Goal: Navigation & Orientation: Go to known website

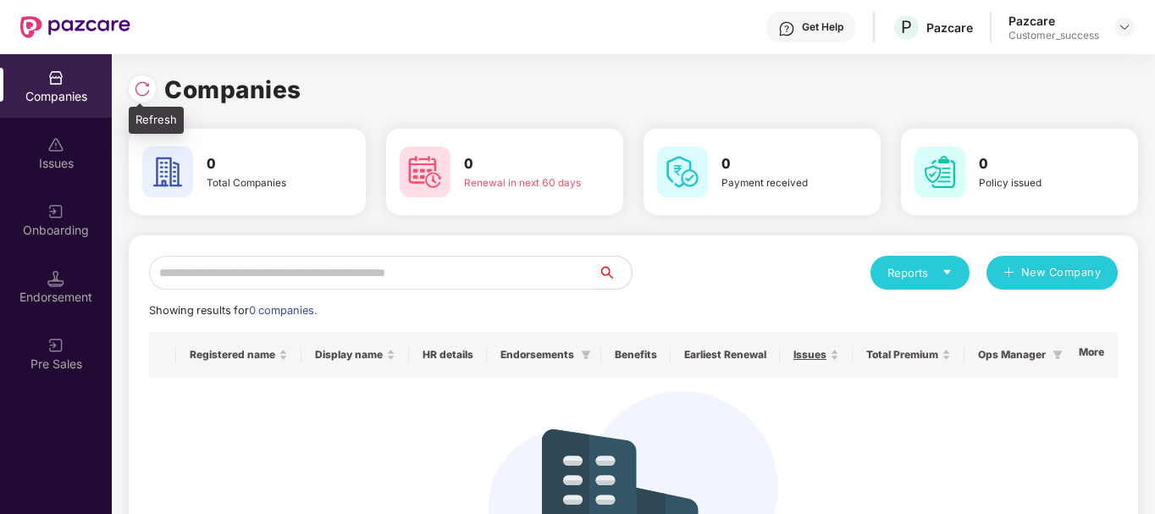
click at [146, 85] on img at bounding box center [142, 88] width 17 height 17
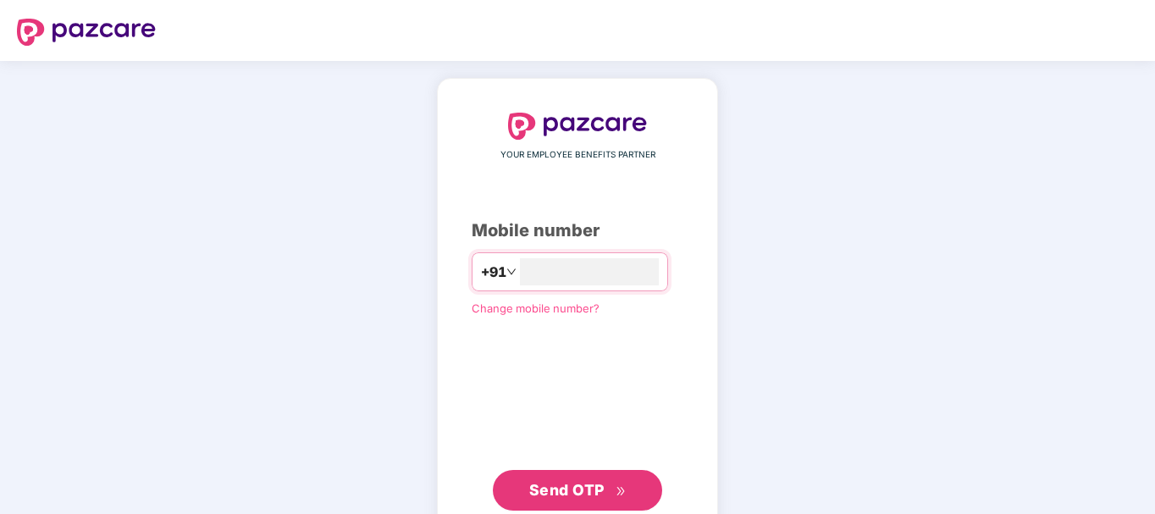
type input "**********"
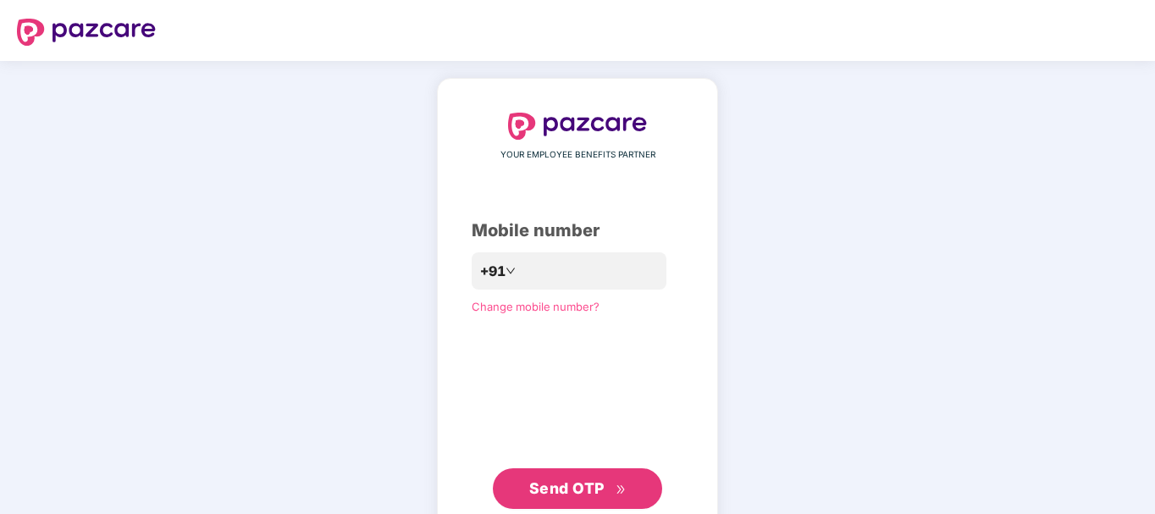
click at [570, 489] on span "Send OTP" at bounding box center [566, 488] width 75 height 18
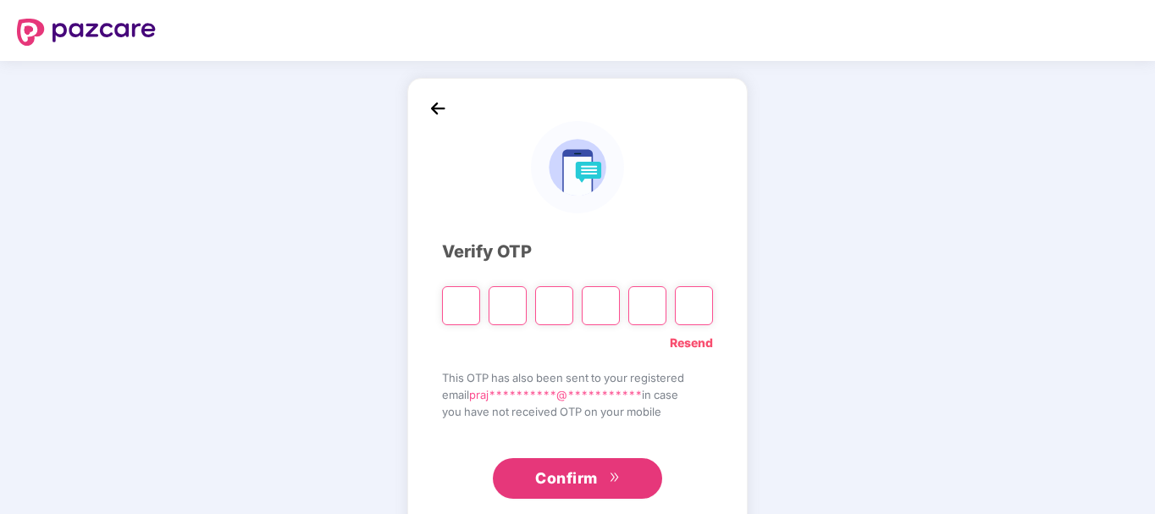
type input "*"
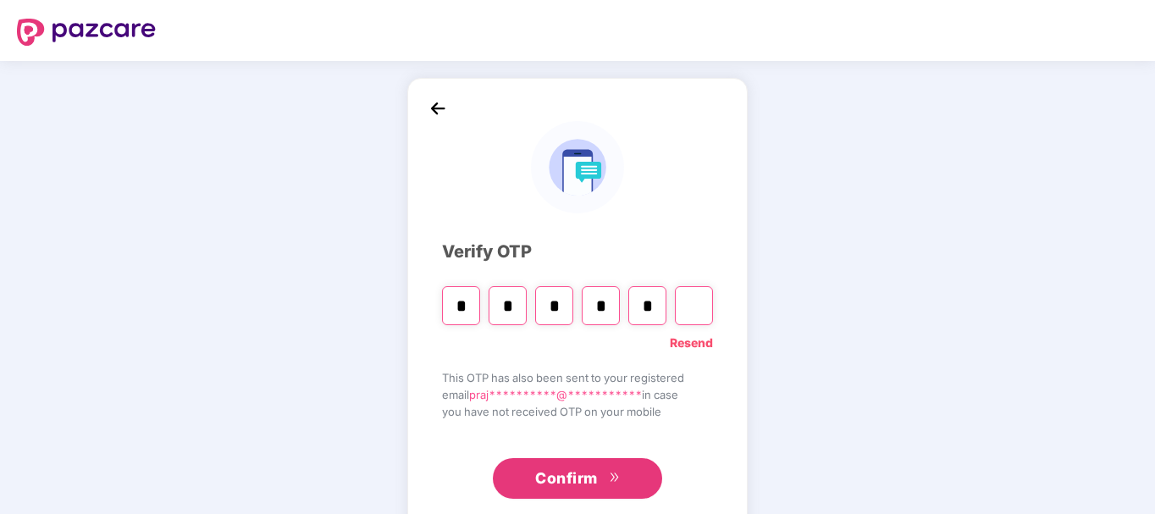
type input "*"
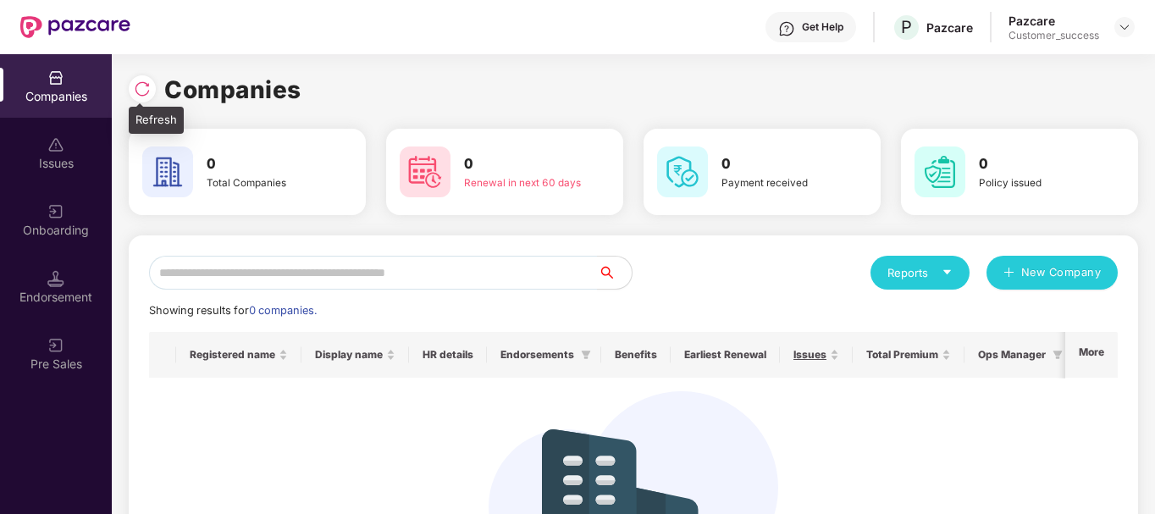
click at [155, 84] on div at bounding box center [142, 88] width 27 height 27
click at [140, 96] on img at bounding box center [142, 88] width 17 height 17
